Goal: Check status: Check status

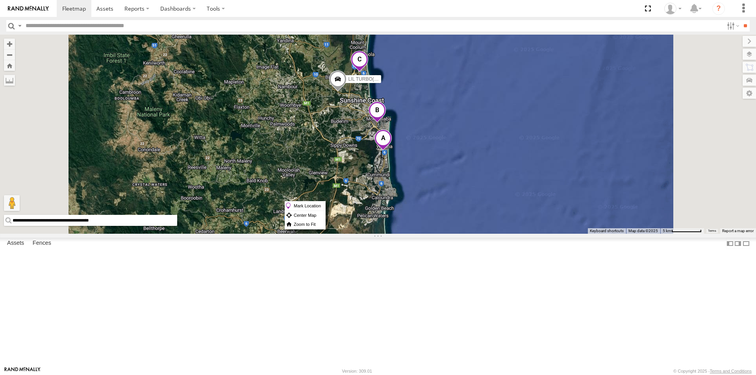
click at [392, 151] on span at bounding box center [382, 140] width 17 height 21
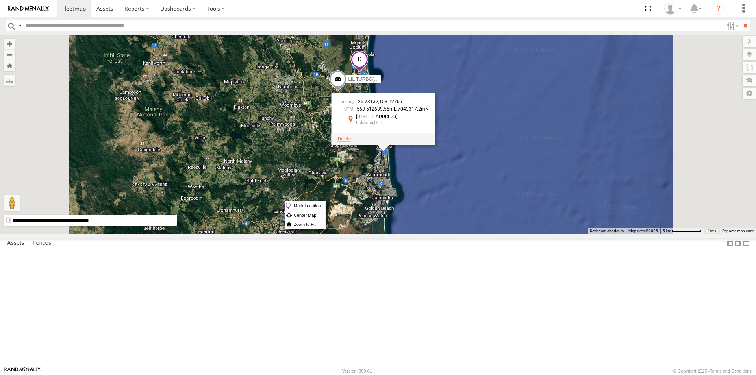
click at [351, 142] on span at bounding box center [344, 139] width 13 height 6
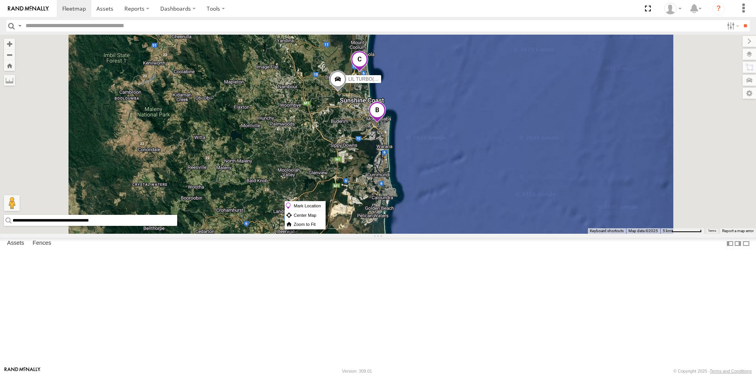
click at [386, 123] on span at bounding box center [377, 112] width 17 height 21
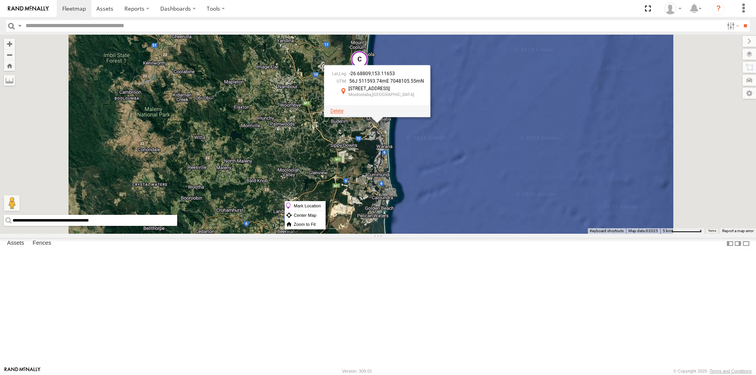
click at [343, 114] on span at bounding box center [336, 111] width 13 height 6
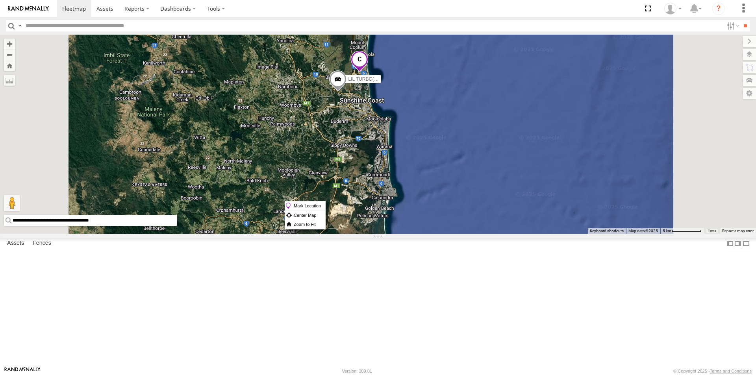
click at [368, 72] on span at bounding box center [359, 61] width 17 height 21
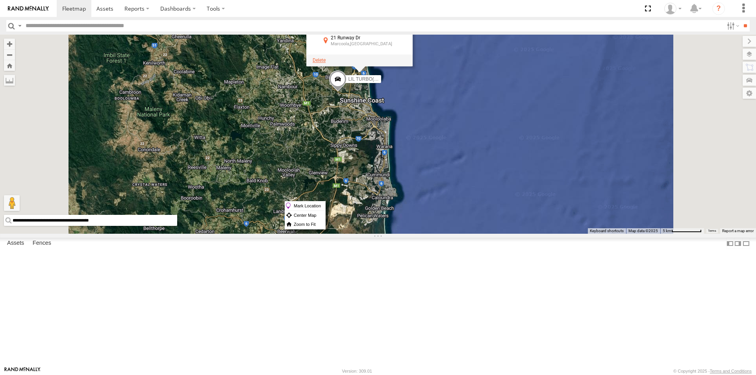
click at [326, 63] on span at bounding box center [319, 60] width 13 height 6
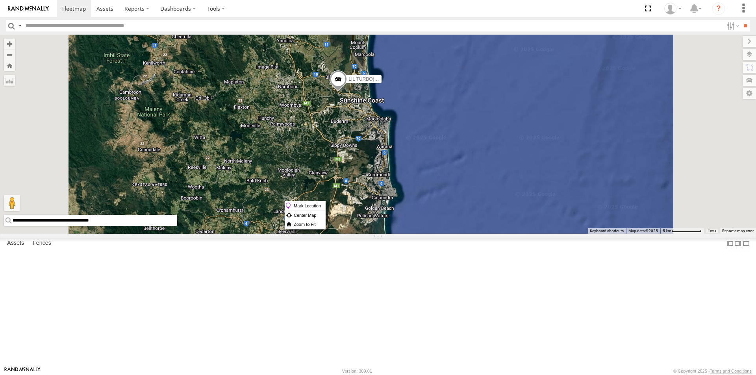
click at [0, 0] on span at bounding box center [0, 0] width 0 height 0
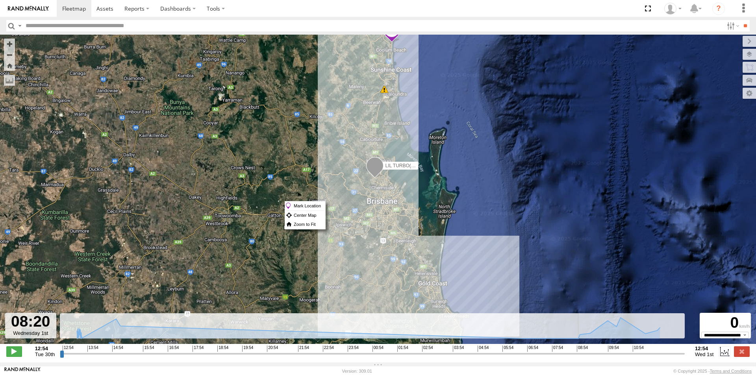
drag, startPoint x: 63, startPoint y: 359, endPoint x: 564, endPoint y: 354, distance: 500.8
click at [564, 354] on input "range" at bounding box center [372, 353] width 625 height 7
click at [12, 353] on span at bounding box center [14, 351] width 16 height 10
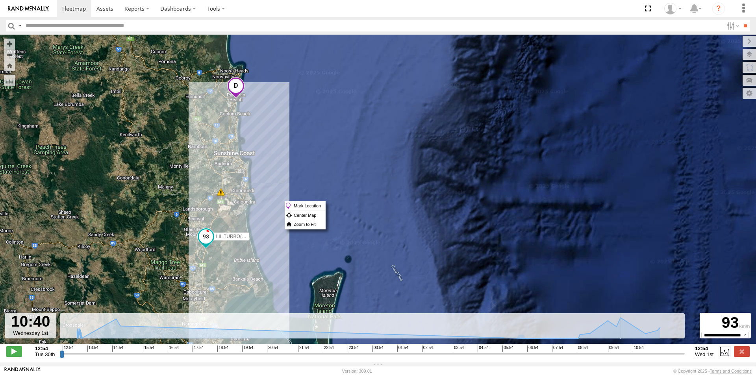
drag, startPoint x: 259, startPoint y: 120, endPoint x: 262, endPoint y: 237, distance: 117.4
click at [262, 237] on div "LIL TURBO(SMALL TRUCK) 10:53 Wed" at bounding box center [378, 194] width 756 height 318
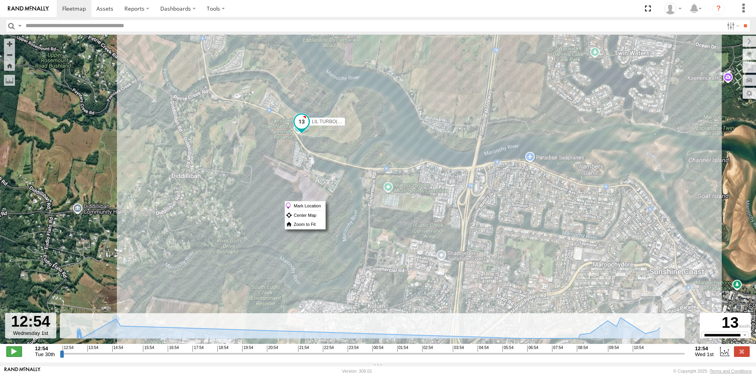
click at [15, 354] on span at bounding box center [14, 351] width 16 height 10
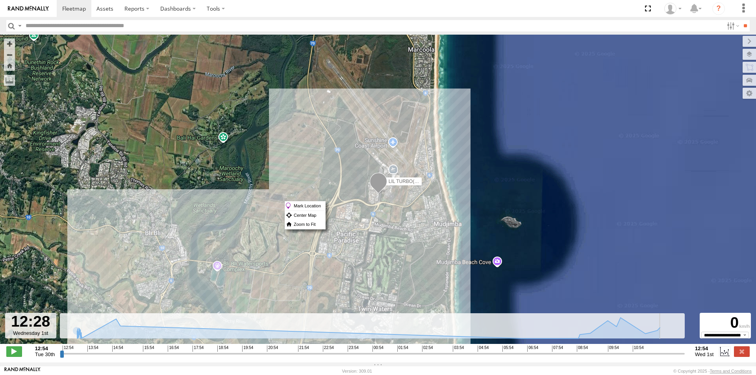
drag, startPoint x: 68, startPoint y: 359, endPoint x: 670, endPoint y: 354, distance: 602.0
click at [670, 354] on input "range" at bounding box center [372, 353] width 625 height 7
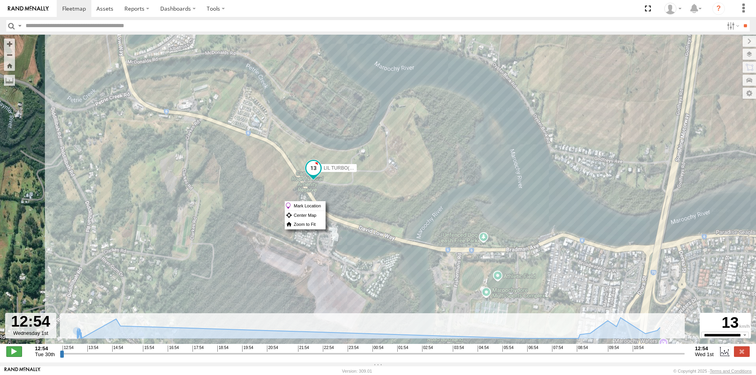
click at [16, 356] on span at bounding box center [14, 351] width 16 height 10
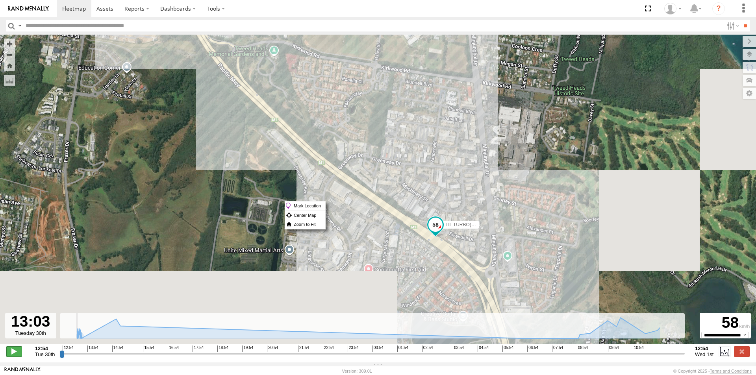
type input "**********"
click at [17, 355] on span at bounding box center [14, 351] width 16 height 10
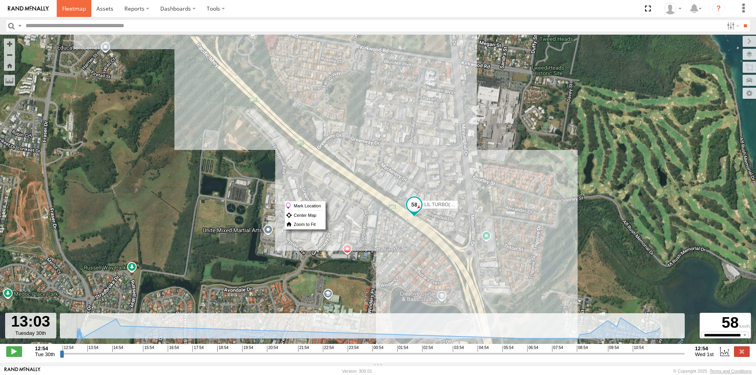
click at [74, 8] on span at bounding box center [74, 8] width 24 height 7
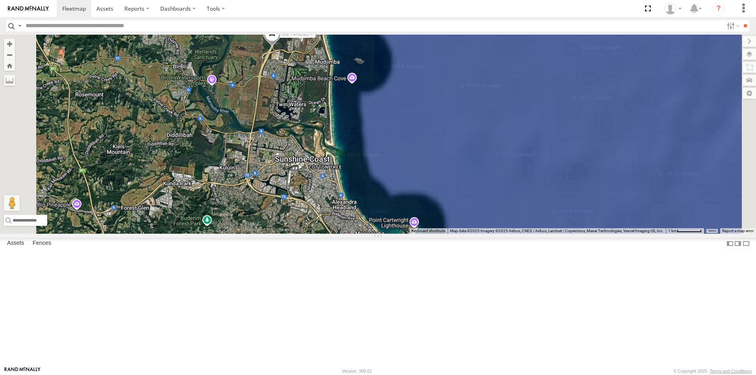
drag, startPoint x: 394, startPoint y: 66, endPoint x: 385, endPoint y: 160, distance: 94.5
click at [386, 159] on div "LIL TURBO(SMALL TRUCK)" at bounding box center [378, 134] width 756 height 199
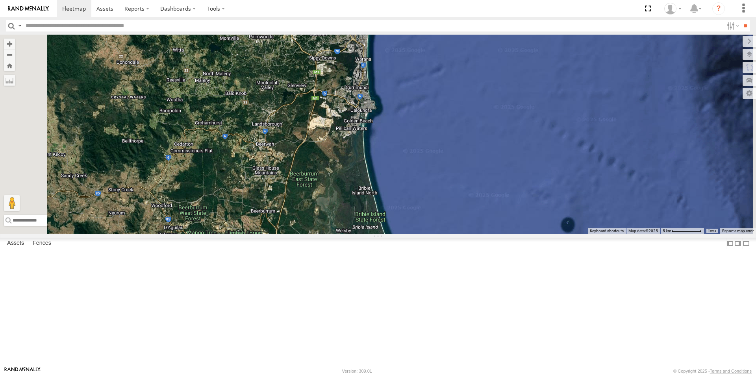
drag, startPoint x: 443, startPoint y: 331, endPoint x: 437, endPoint y: 141, distance: 189.8
click at [437, 141] on div at bounding box center [378, 134] width 756 height 199
